Goal: Participate in discussion: Engage in conversation with other users on a specific topic

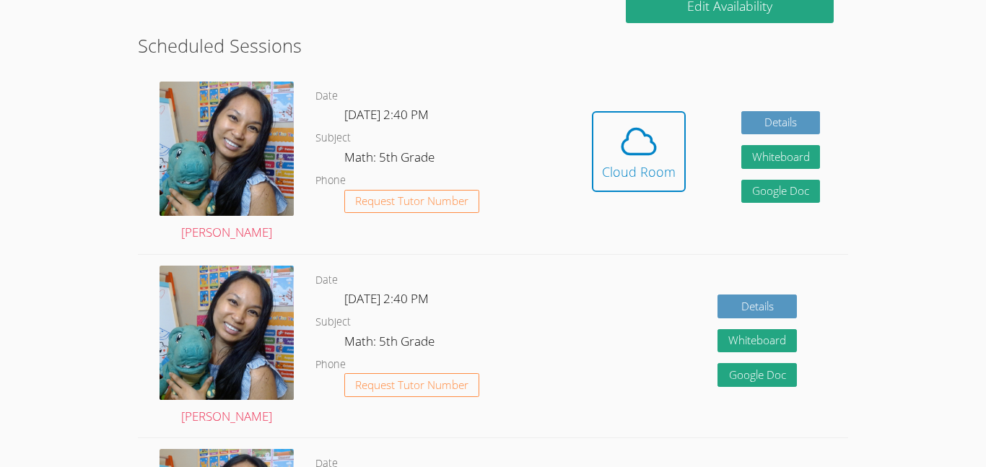
scroll to position [398, 0]
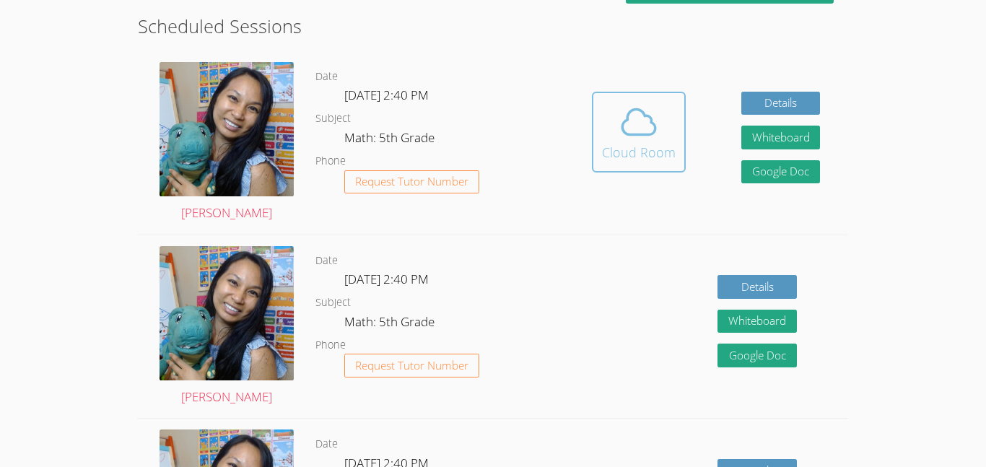
click at [684, 95] on button "Cloud Room" at bounding box center [639, 132] width 94 height 81
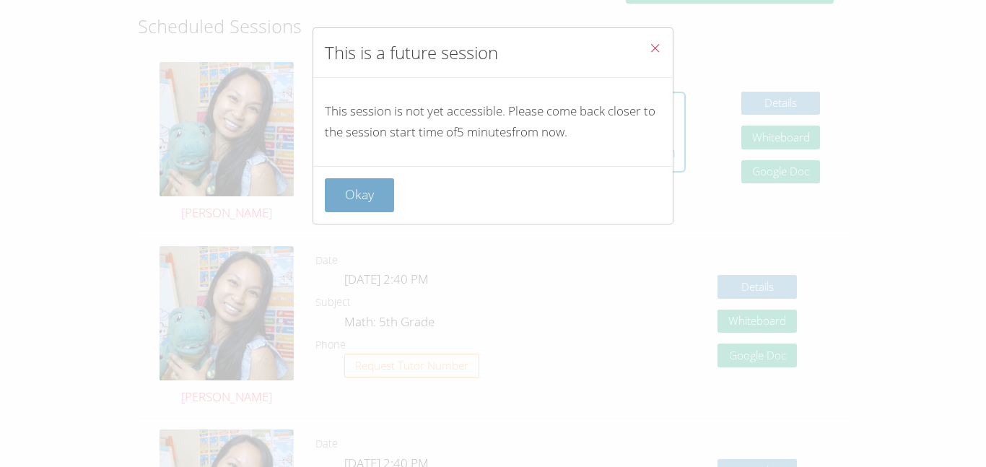
click at [372, 206] on button "Okay" at bounding box center [359, 195] width 69 height 34
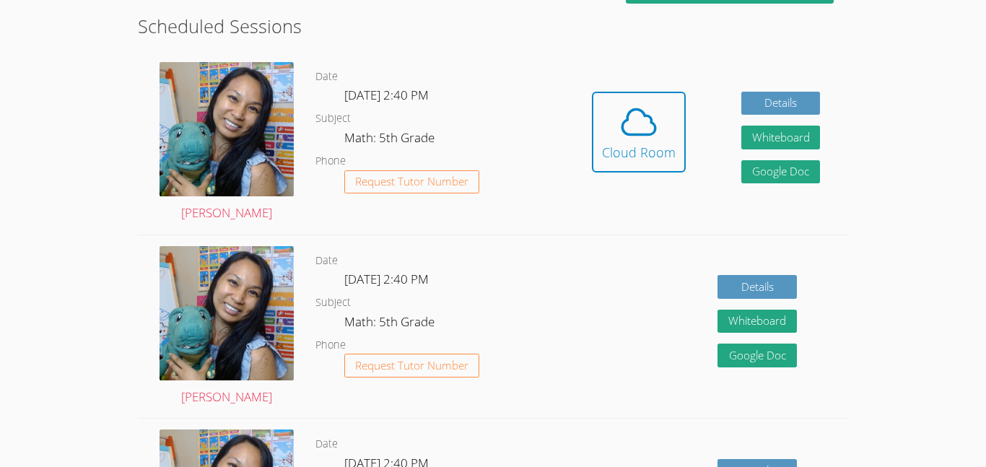
click at [569, 273] on div "Details Whiteboard Hidden Google Doc" at bounding box center [706, 326] width 284 height 183
click at [638, 266] on div "Details Whiteboard Hidden Google Doc" at bounding box center [706, 326] width 284 height 183
click at [653, 123] on icon at bounding box center [638, 121] width 33 height 25
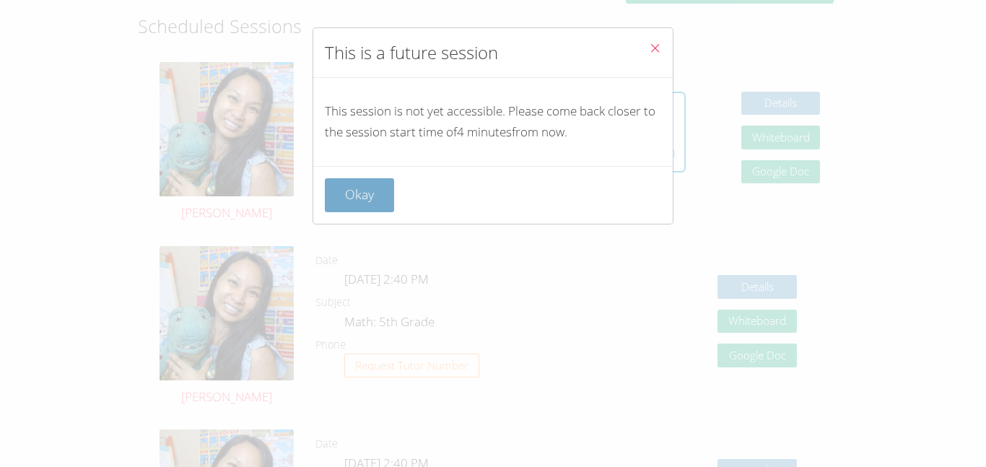
click at [383, 187] on button "Okay" at bounding box center [359, 195] width 69 height 34
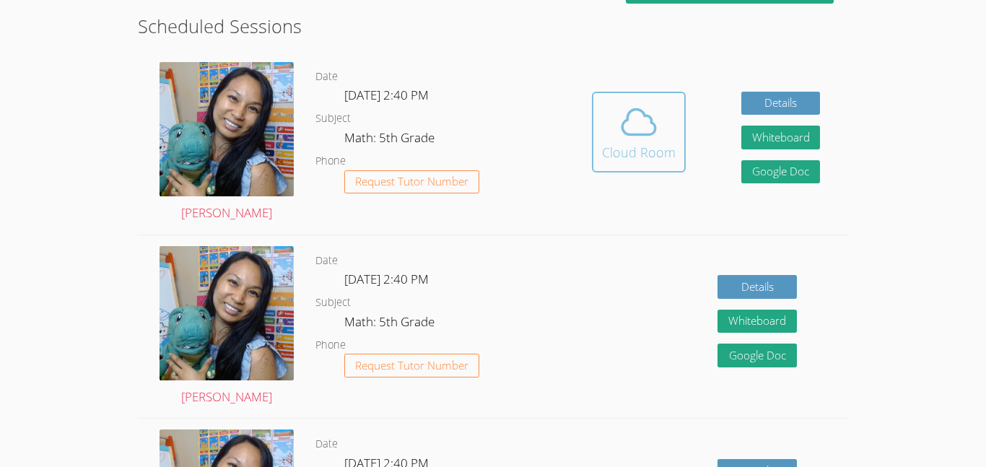
click at [622, 136] on icon at bounding box center [639, 122] width 40 height 40
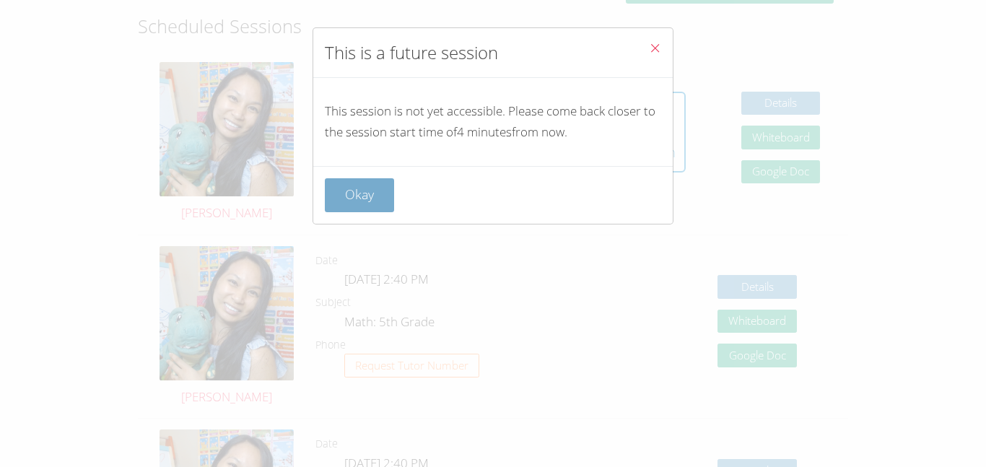
click at [373, 199] on button "Okay" at bounding box center [359, 195] width 69 height 34
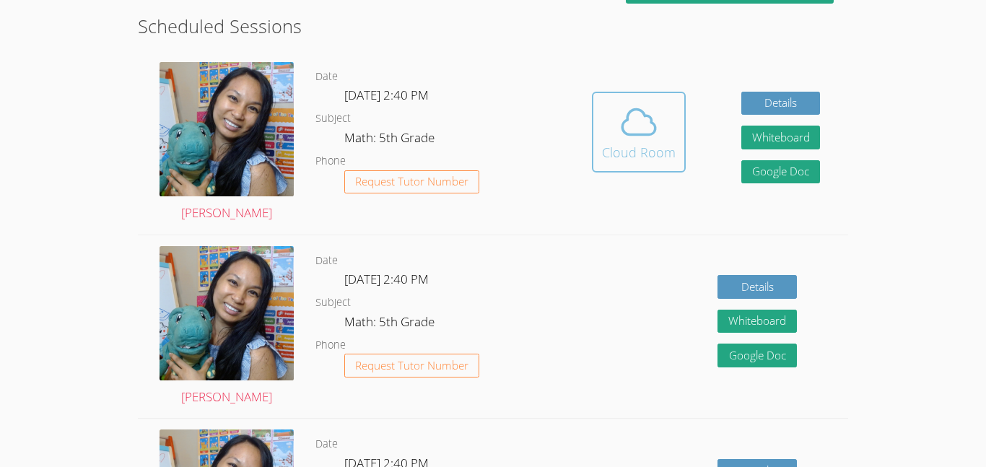
click at [601, 150] on button "Cloud Room" at bounding box center [639, 132] width 94 height 81
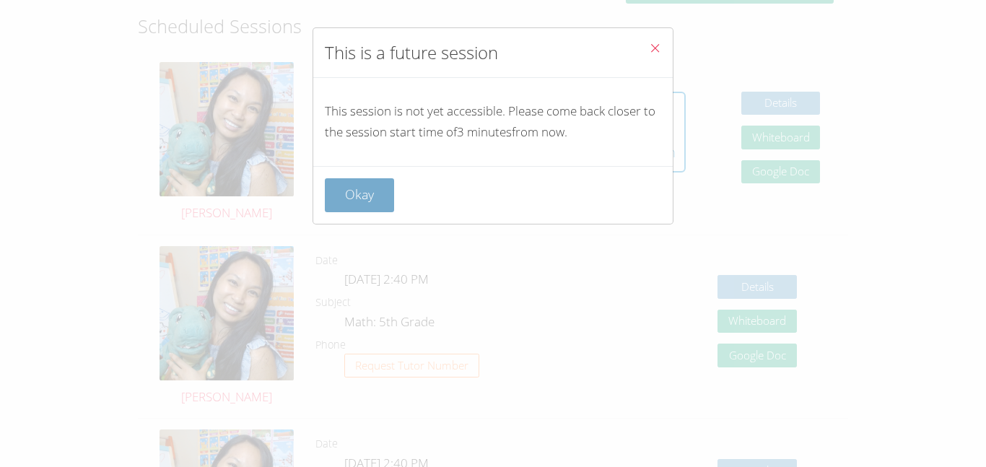
click at [367, 197] on button "Okay" at bounding box center [359, 195] width 69 height 34
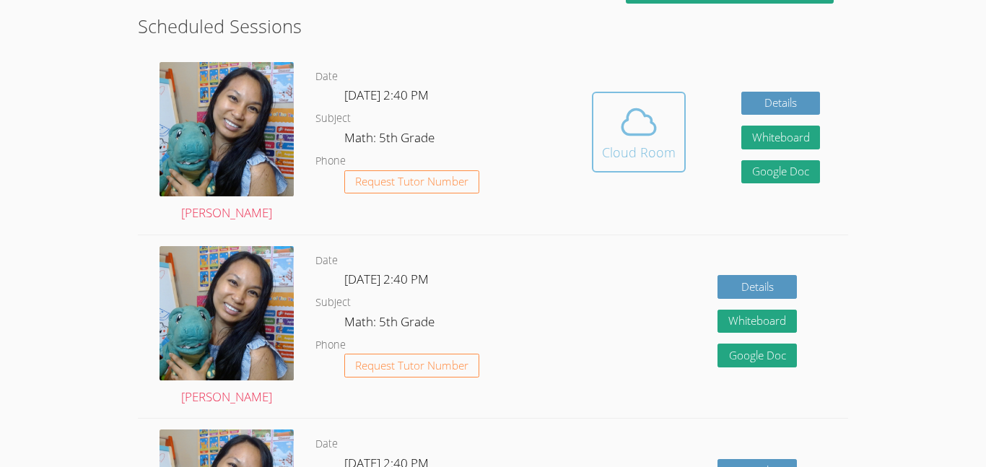
click at [632, 126] on icon at bounding box center [639, 122] width 40 height 40
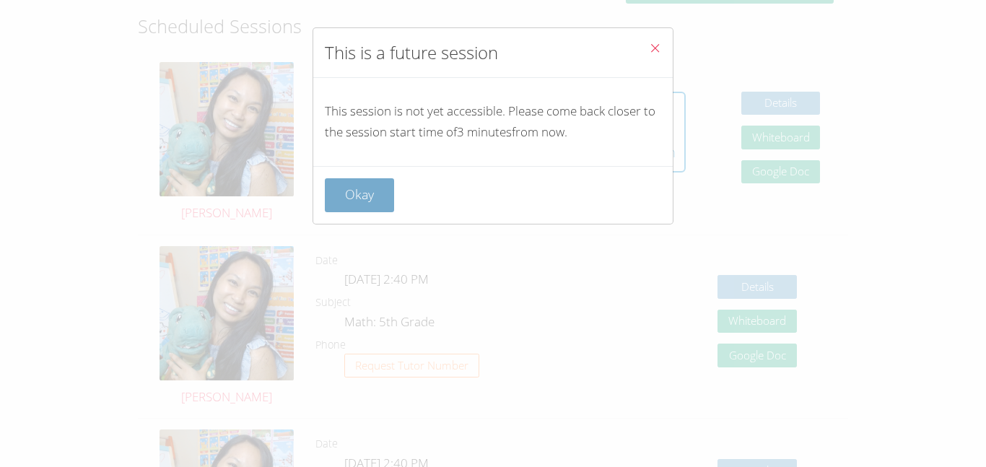
click at [338, 186] on button "Okay" at bounding box center [359, 195] width 69 height 34
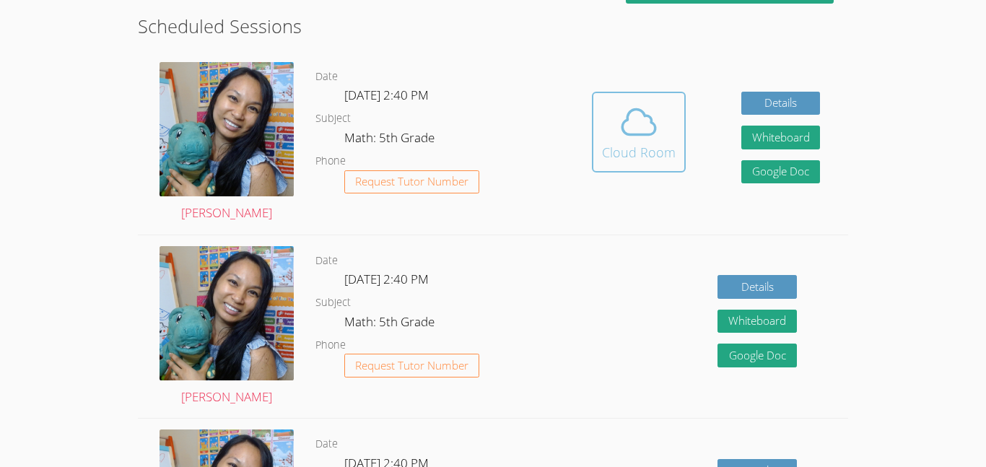
click at [645, 128] on icon at bounding box center [639, 122] width 40 height 40
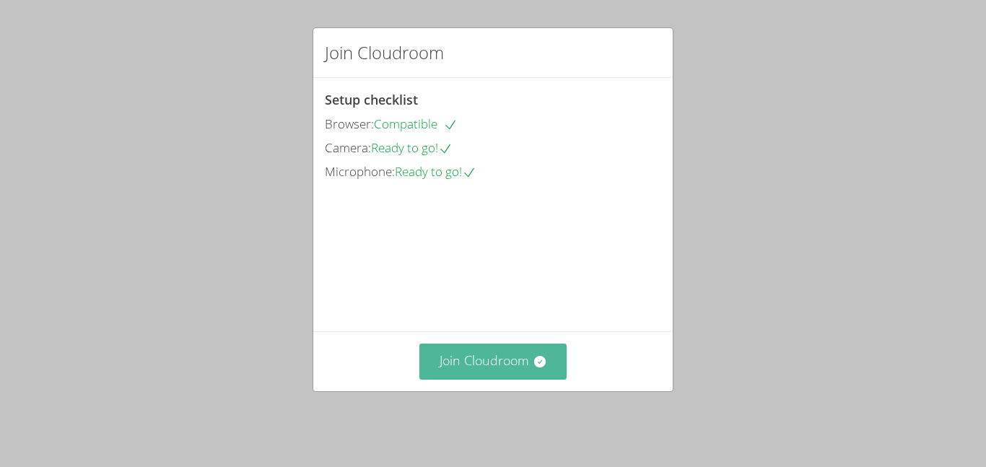
click at [520, 378] on button "Join Cloudroom" at bounding box center [493, 361] width 148 height 35
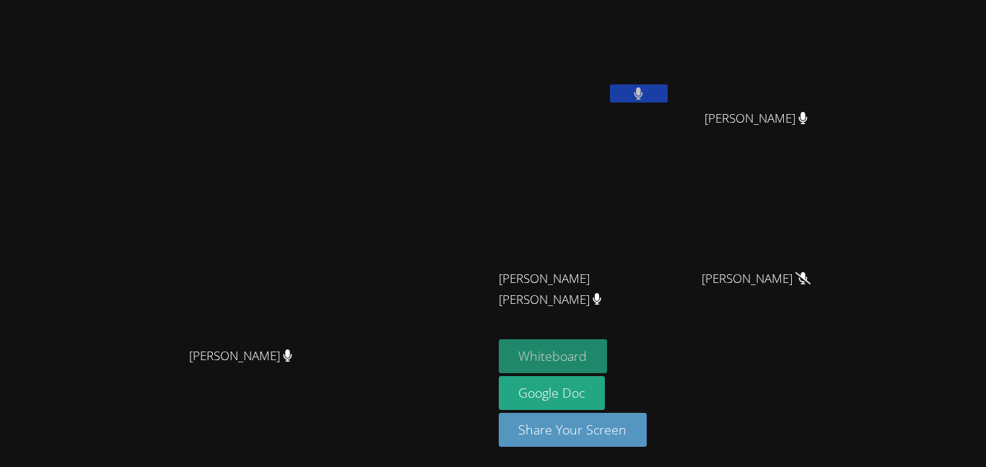
click at [569, 354] on button "Whiteboard" at bounding box center [553, 356] width 109 height 34
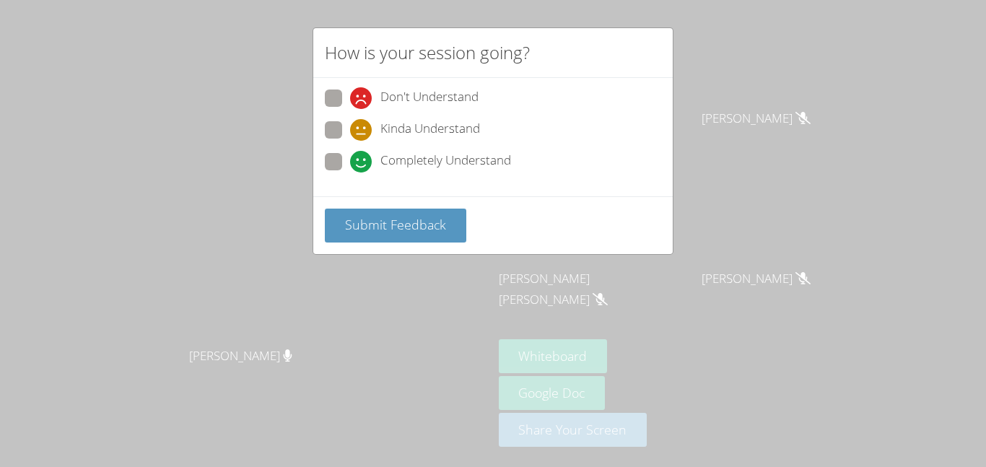
click at [424, 190] on div "Don't Understand Kinda Understand Completely Understand" at bounding box center [492, 137] width 359 height 118
click at [435, 153] on span "Completely Understand" at bounding box center [445, 162] width 131 height 22
click at [362, 153] on input "Completely Understand" at bounding box center [356, 159] width 12 height 12
radio input "true"
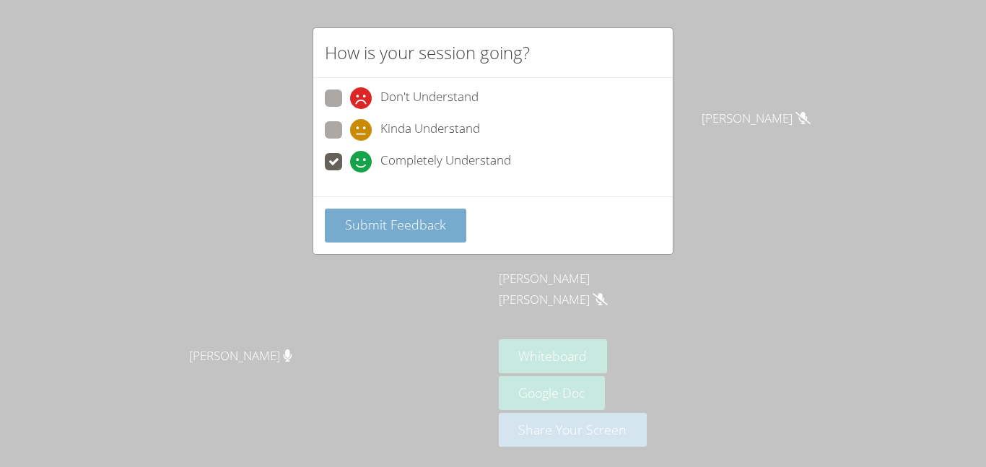
click at [420, 219] on span "Submit Feedback" at bounding box center [395, 224] width 101 height 17
